Goal: Complete application form

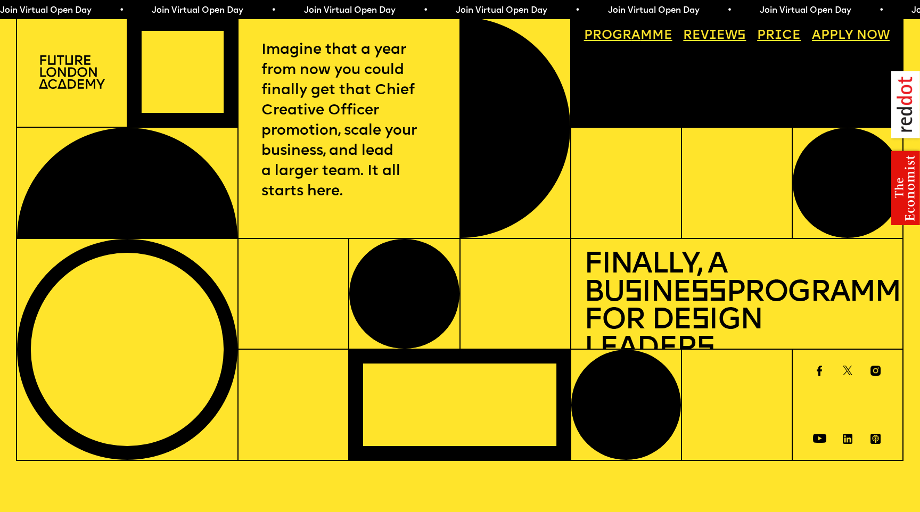
select select "***"
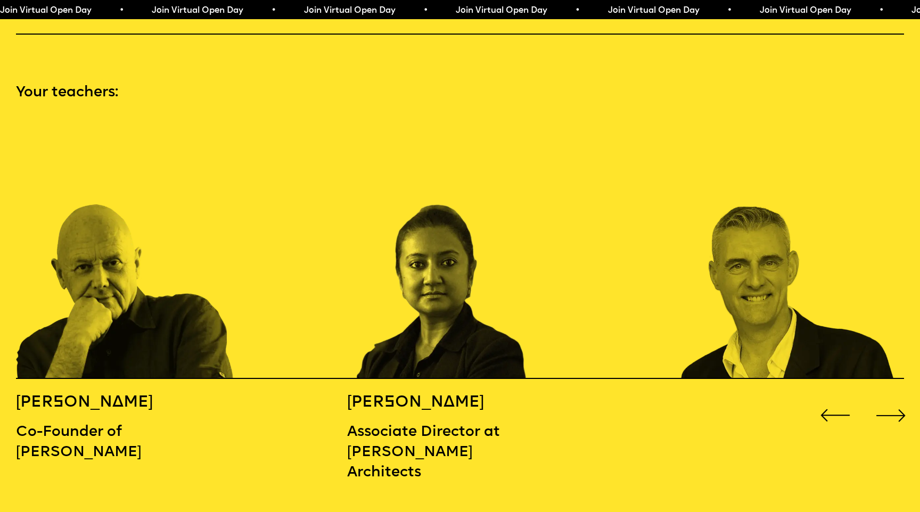
scroll to position [1369, 0]
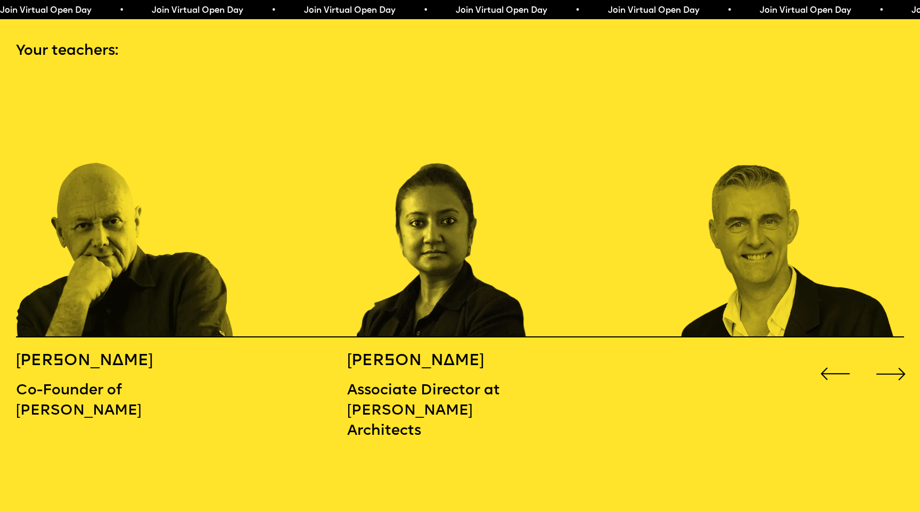
click at [897, 356] on div "Next slide" at bounding box center [891, 374] width 37 height 37
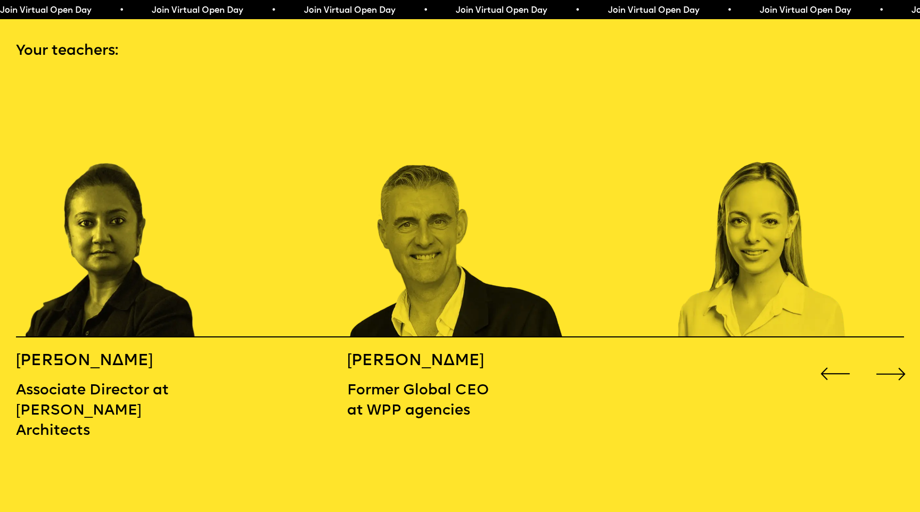
click at [885, 356] on div "Next slide" at bounding box center [891, 374] width 37 height 37
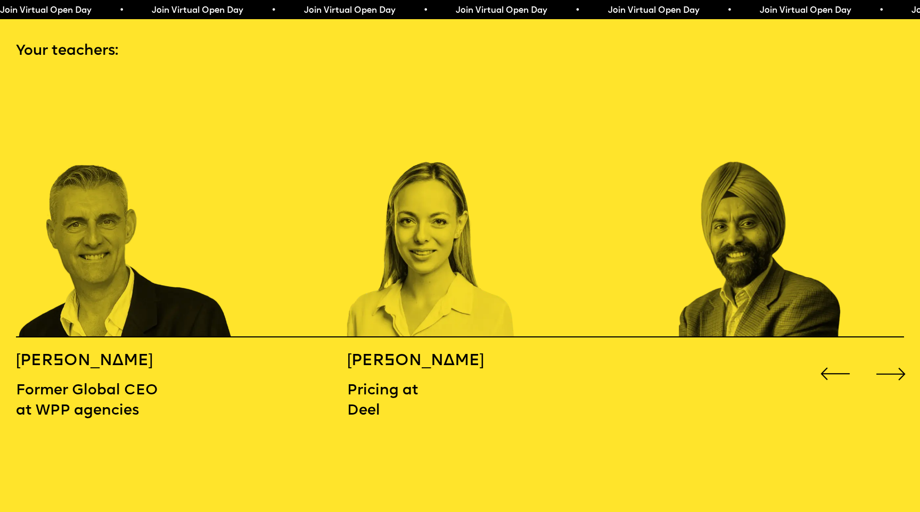
click at [885, 356] on div "Next slide" at bounding box center [891, 374] width 37 height 37
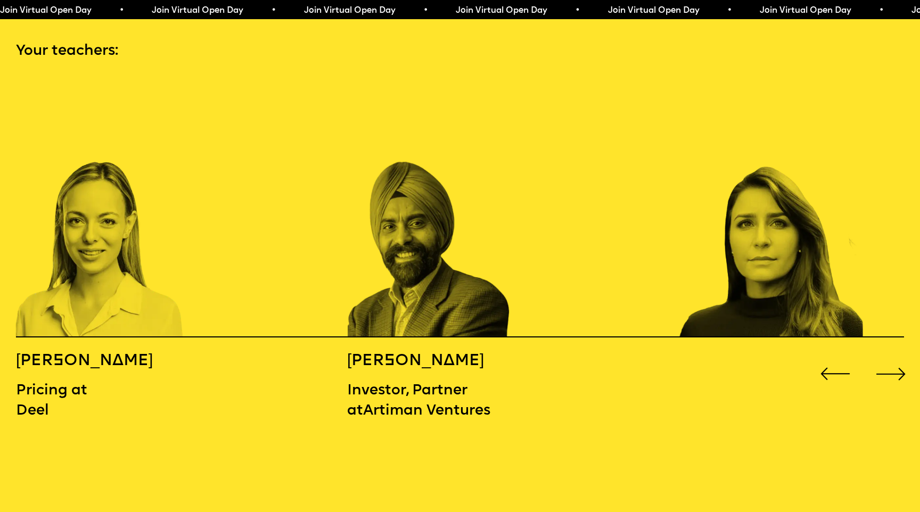
click at [885, 356] on div "Next slide" at bounding box center [891, 374] width 37 height 37
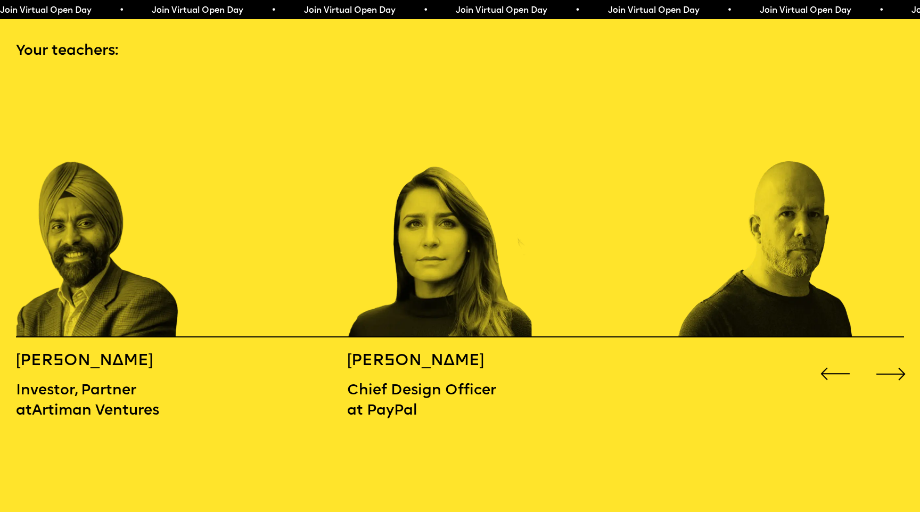
click at [899, 356] on div "Next slide" at bounding box center [891, 374] width 37 height 37
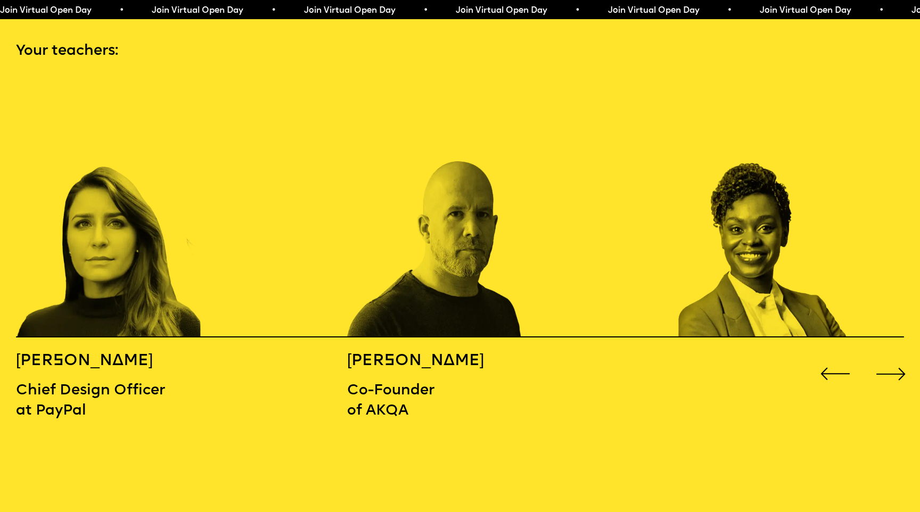
click at [899, 356] on div "Next slide" at bounding box center [891, 374] width 37 height 37
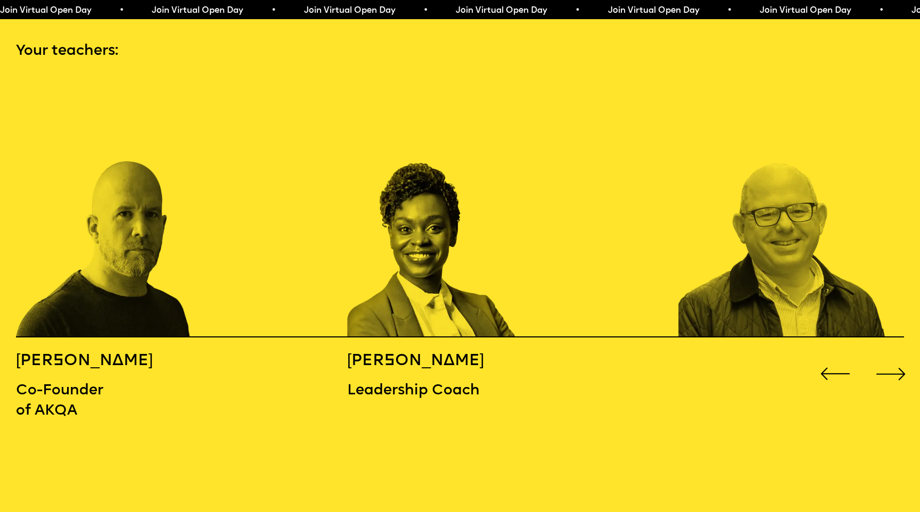
click at [899, 356] on div "Next slide" at bounding box center [891, 374] width 37 height 37
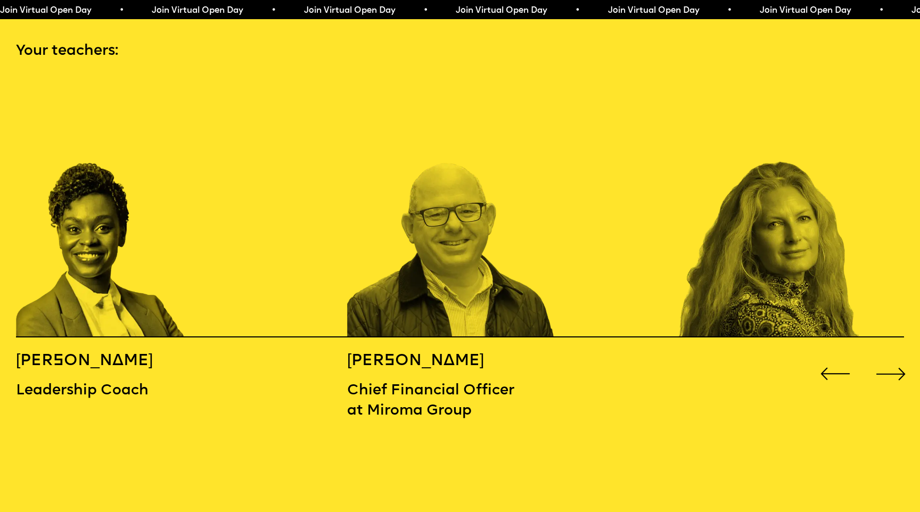
click at [899, 356] on div "Next slide" at bounding box center [891, 374] width 37 height 37
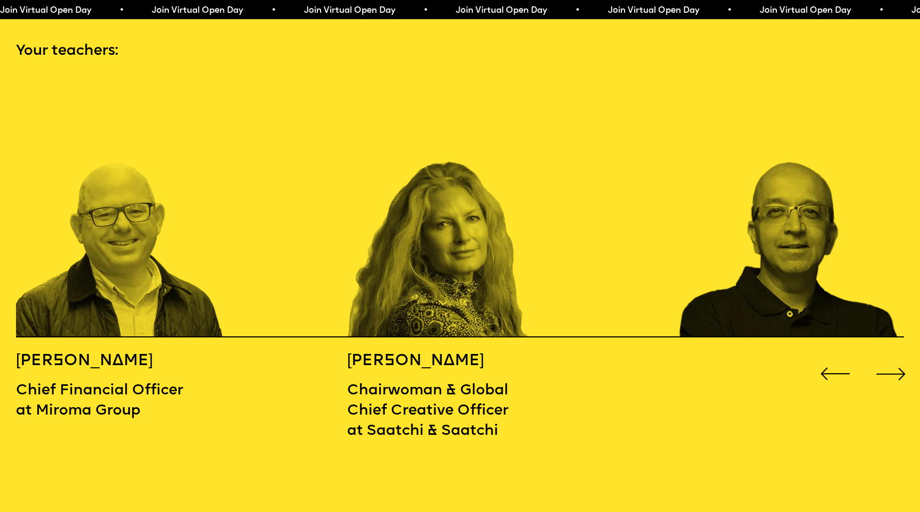
click at [899, 356] on div "Next slide" at bounding box center [891, 374] width 37 height 37
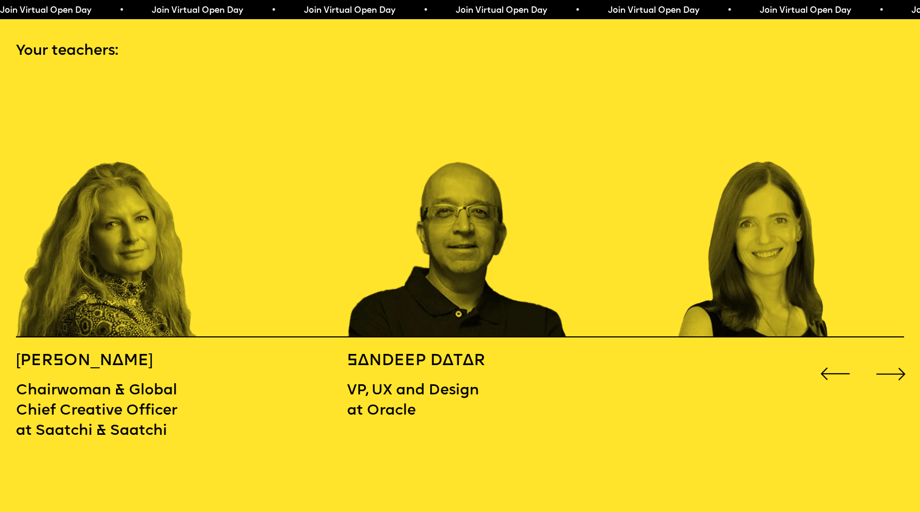
click at [899, 356] on div "Next slide" at bounding box center [891, 374] width 37 height 37
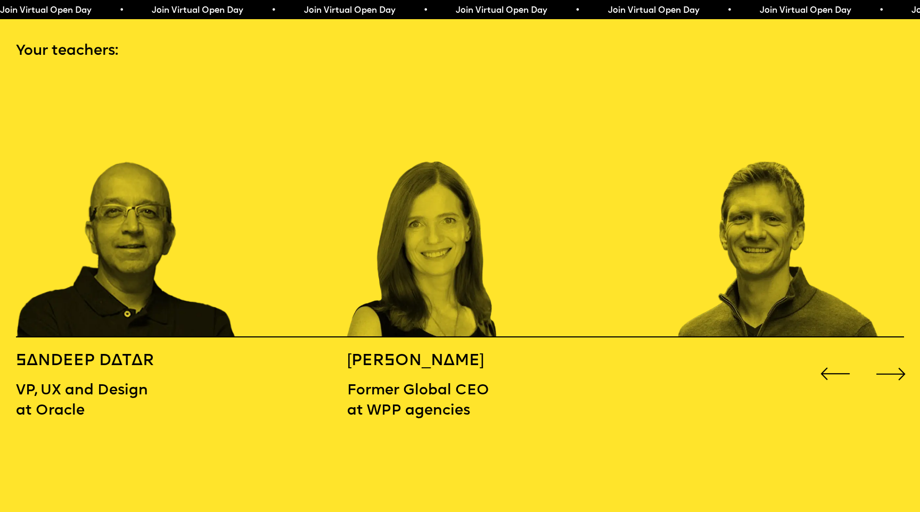
click at [899, 356] on div "Next slide" at bounding box center [891, 374] width 37 height 37
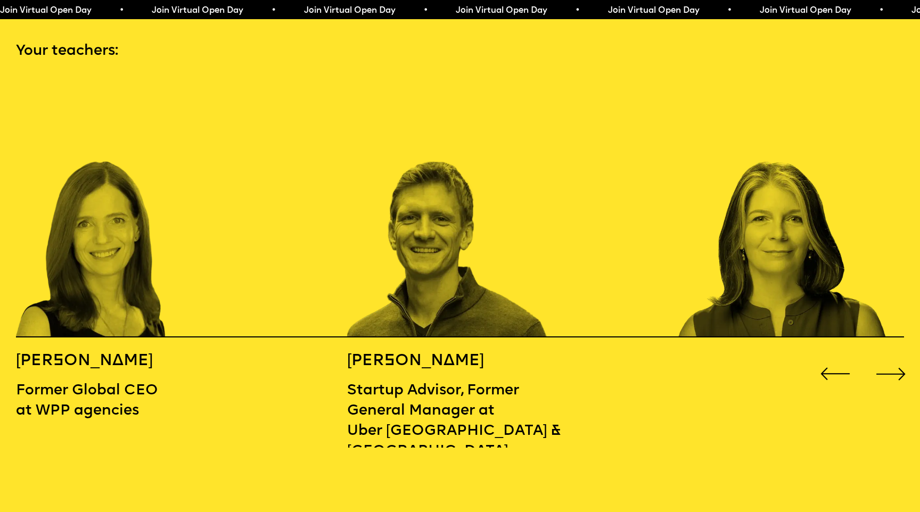
click at [899, 356] on div "Next slide" at bounding box center [891, 374] width 37 height 37
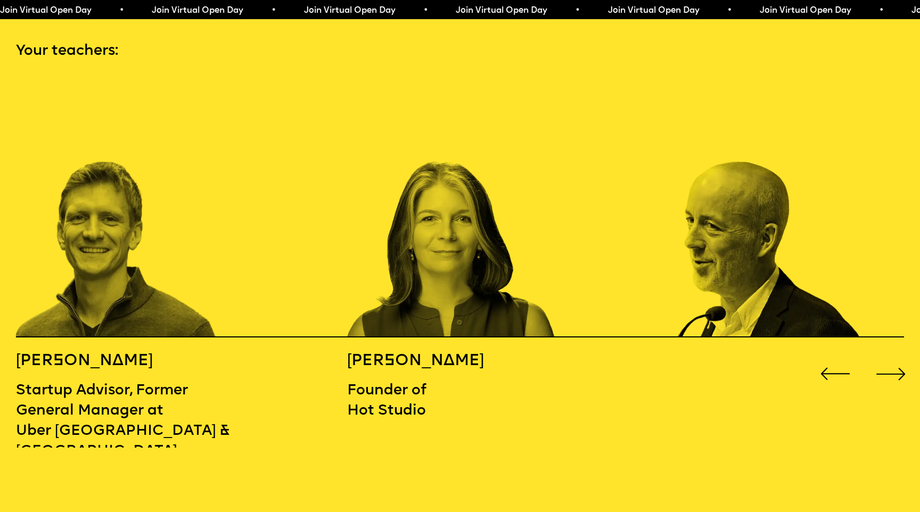
click at [899, 356] on div "Next slide" at bounding box center [891, 374] width 37 height 37
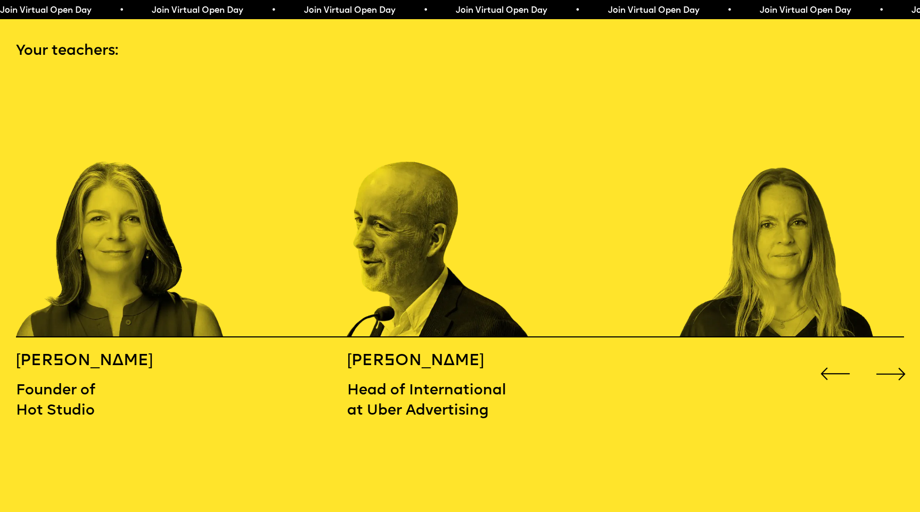
click at [899, 356] on div "Next slide" at bounding box center [891, 374] width 37 height 37
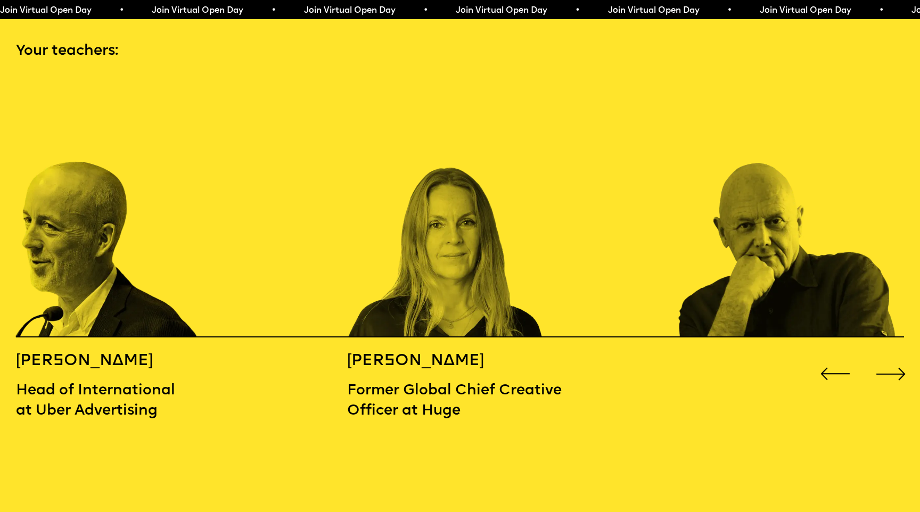
click at [899, 356] on div "Next slide" at bounding box center [891, 374] width 37 height 37
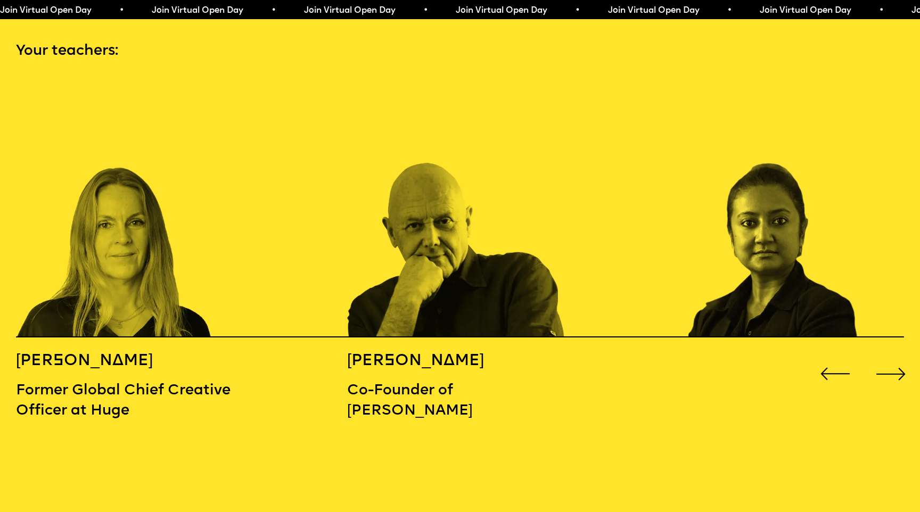
click at [899, 356] on div "Next slide" at bounding box center [891, 374] width 37 height 37
